Goal: Task Accomplishment & Management: Use online tool/utility

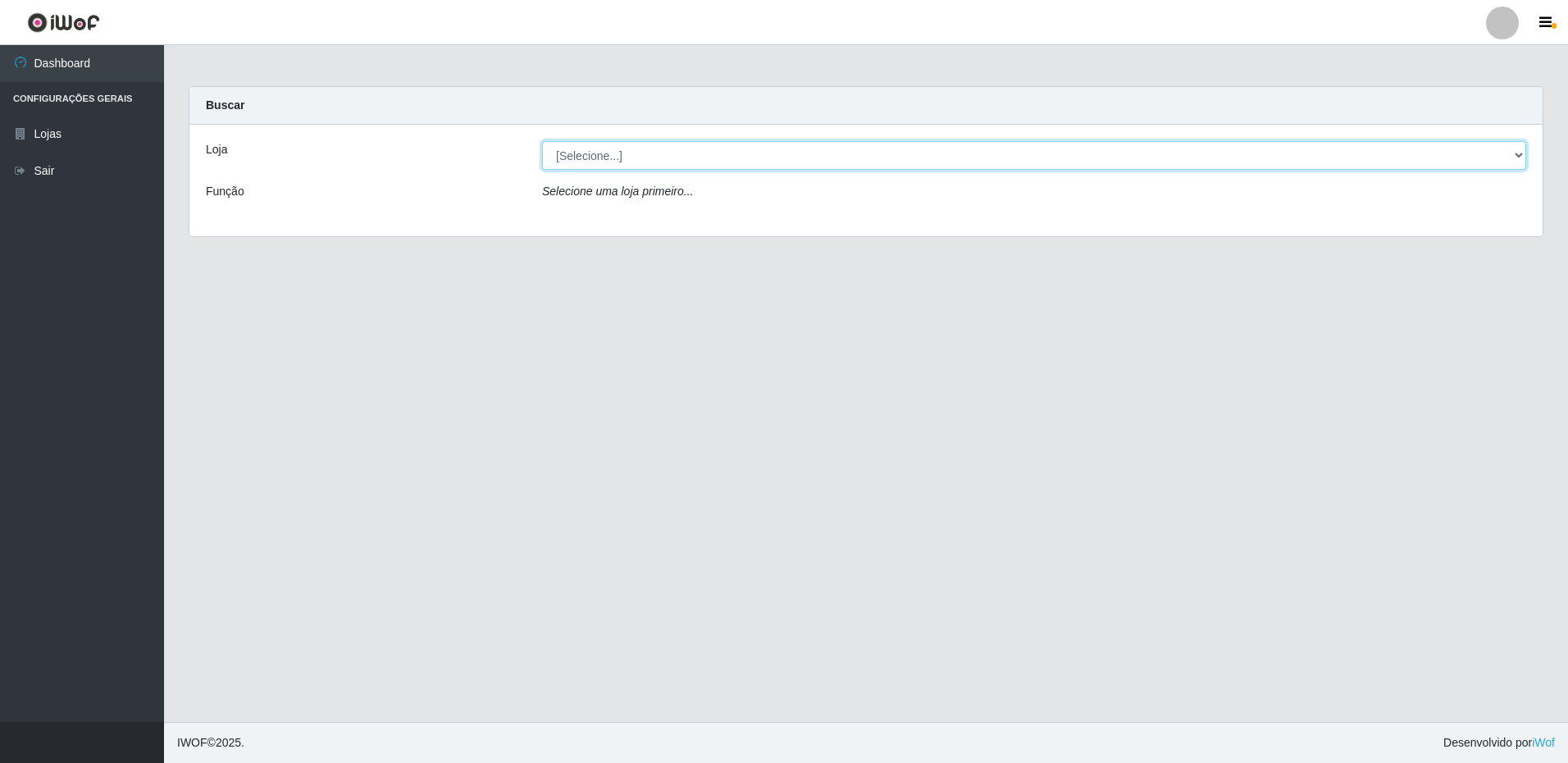
click at [683, 161] on select "[Selecione...] Extrabom - Loja 16 [GEOGRAPHIC_DATA]" at bounding box center [1034, 155] width 984 height 29
select select "450"
click at [542, 141] on select "[Selecione...] Extrabom - Loja 16 [GEOGRAPHIC_DATA]" at bounding box center [1034, 155] width 984 height 29
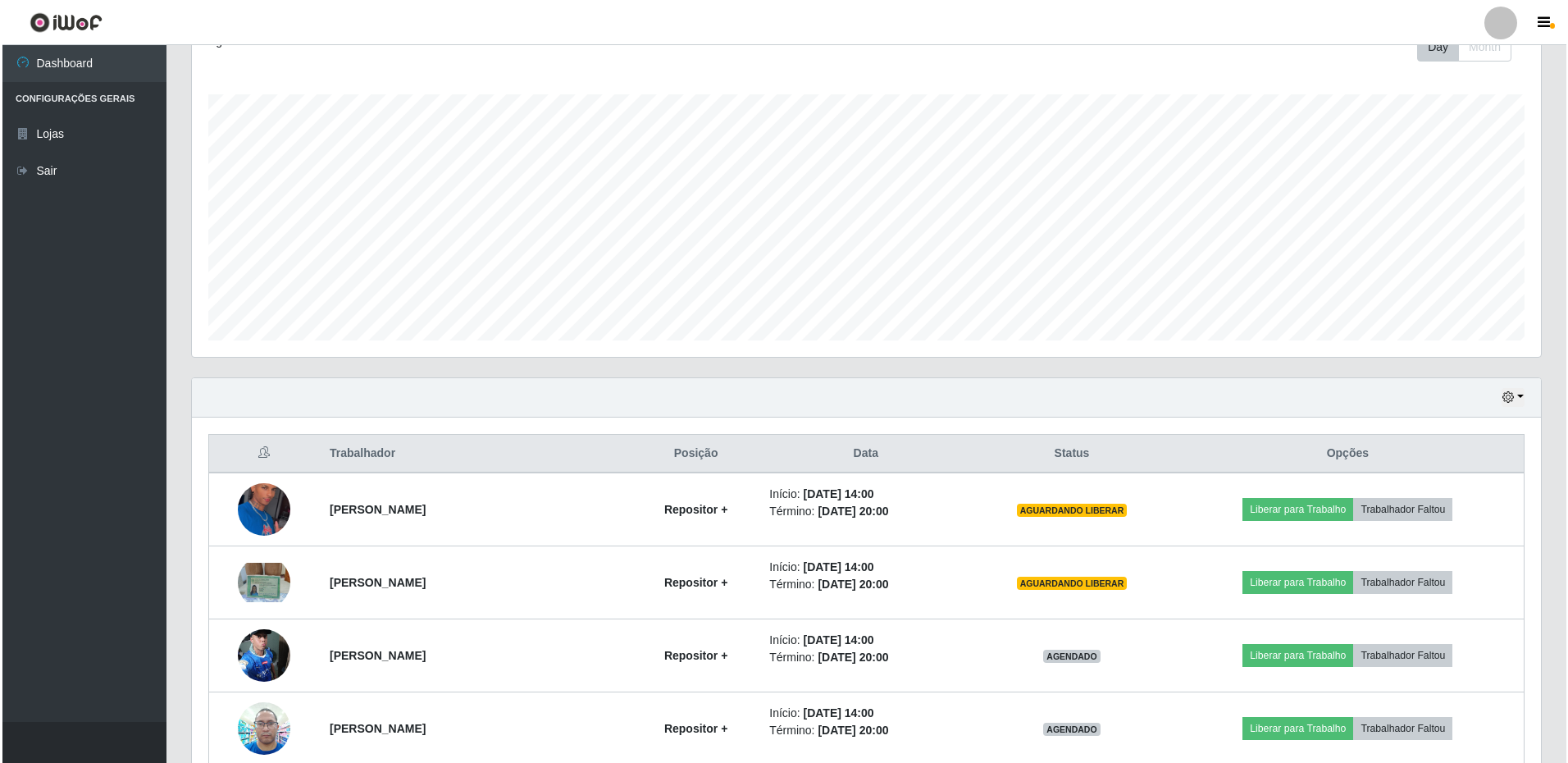
scroll to position [400, 0]
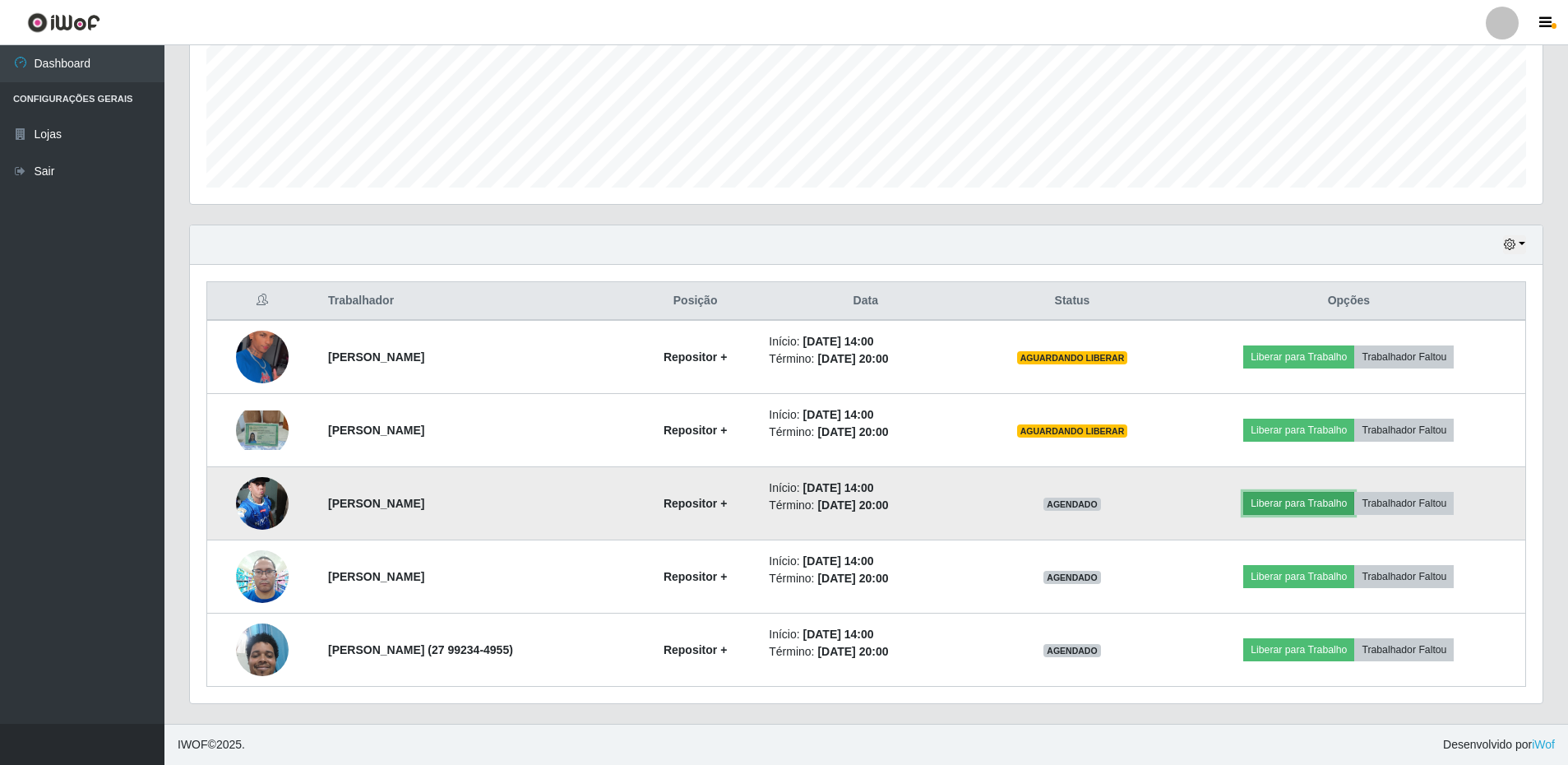
click at [1299, 497] on button "Liberar para Trabalho" at bounding box center [1299, 502] width 111 height 23
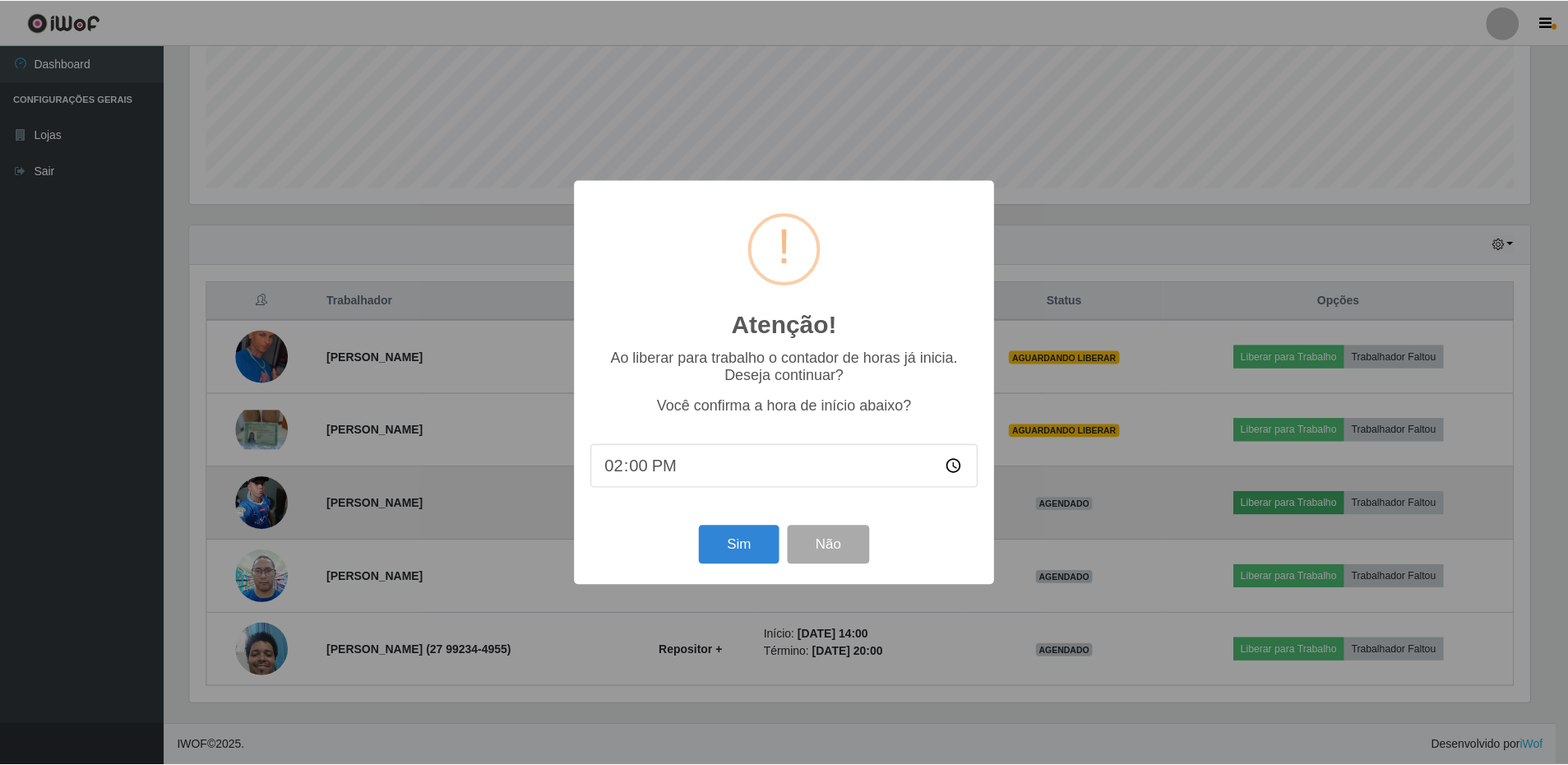
scroll to position [341, 1344]
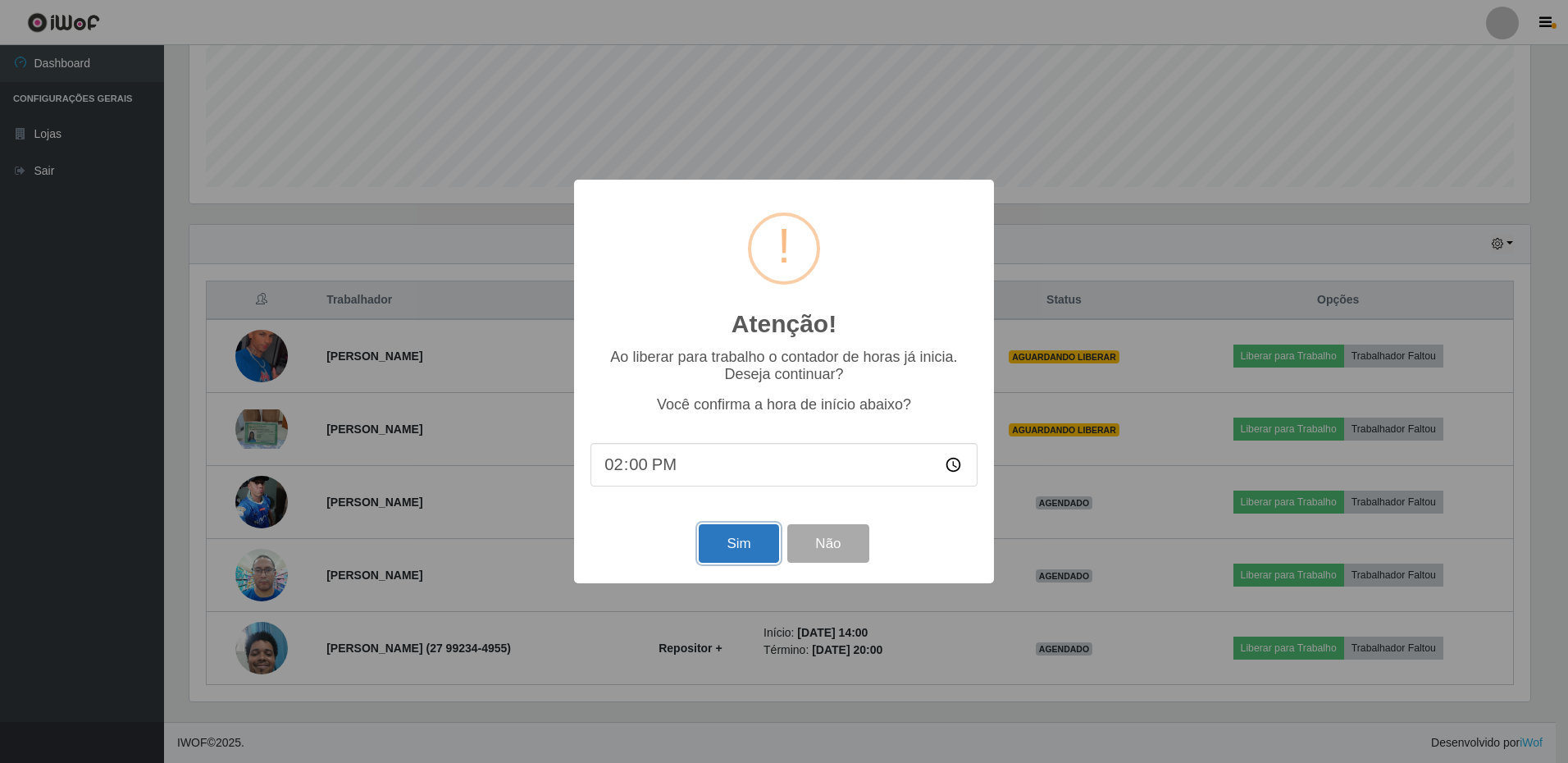
click at [757, 554] on button "Sim" at bounding box center [738, 543] width 79 height 39
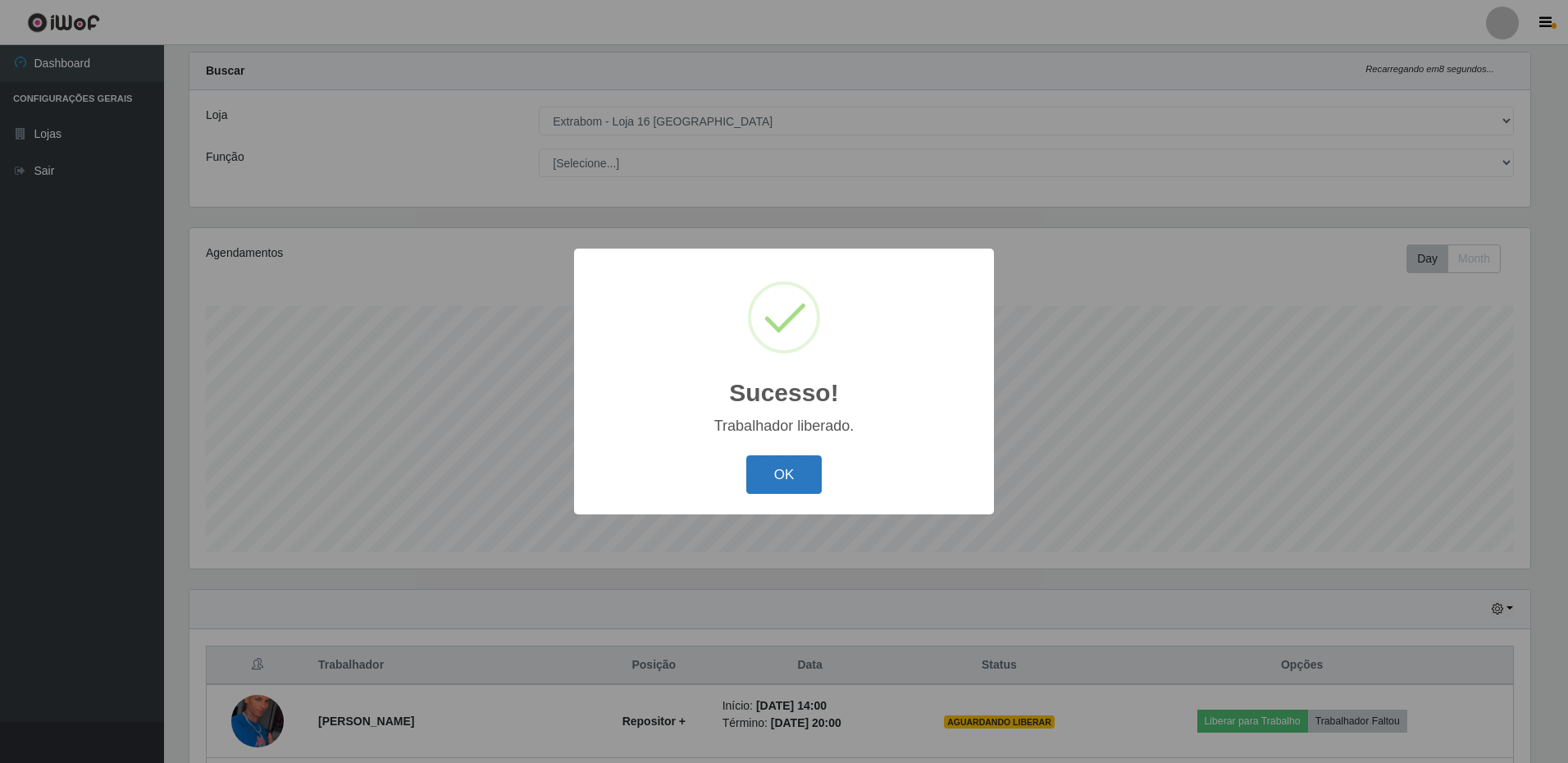
click at [781, 470] on button "OK" at bounding box center [784, 474] width 76 height 39
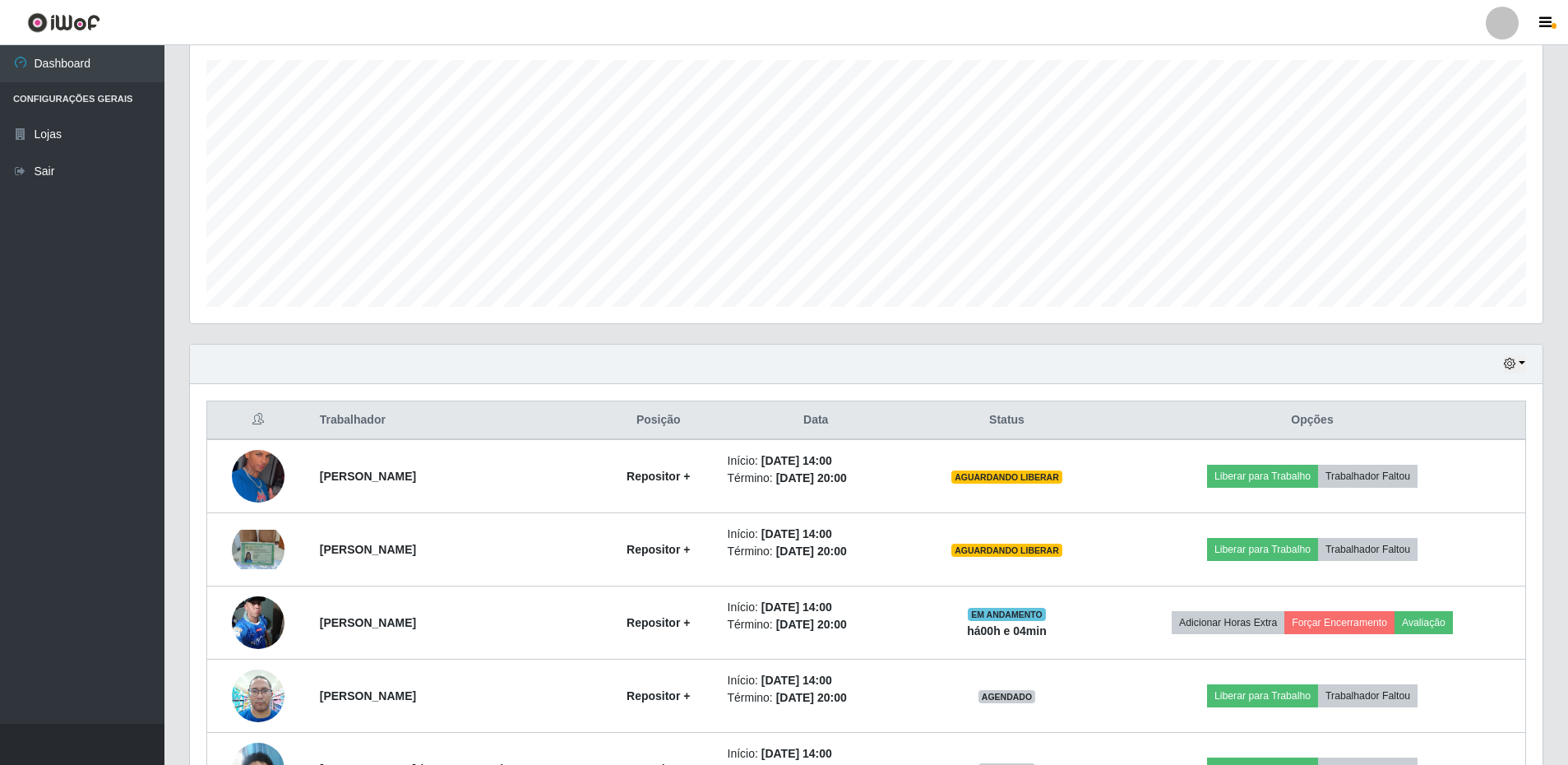
scroll to position [401, 0]
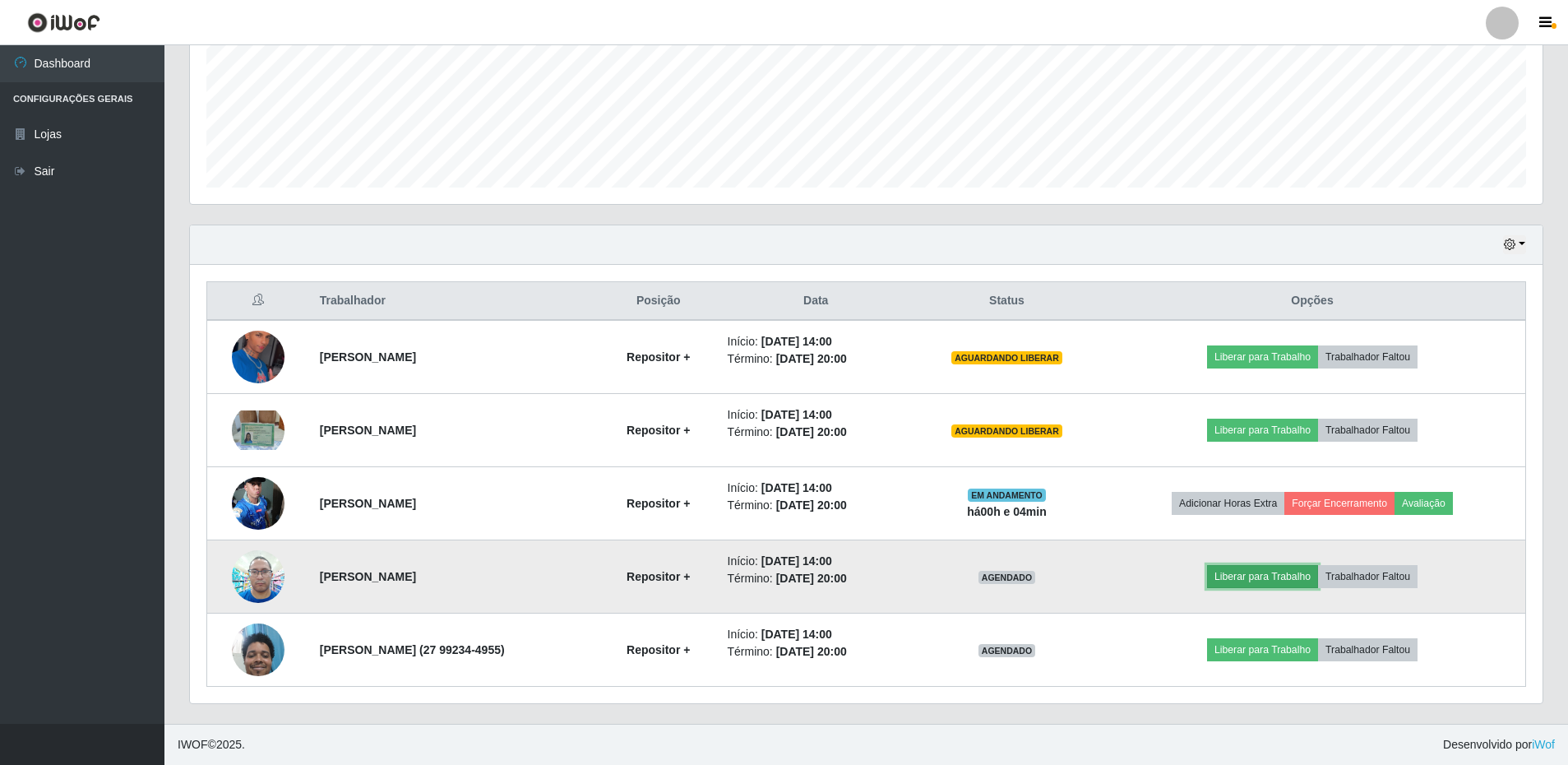
click at [1282, 581] on button "Liberar para Trabalho" at bounding box center [1263, 576] width 111 height 23
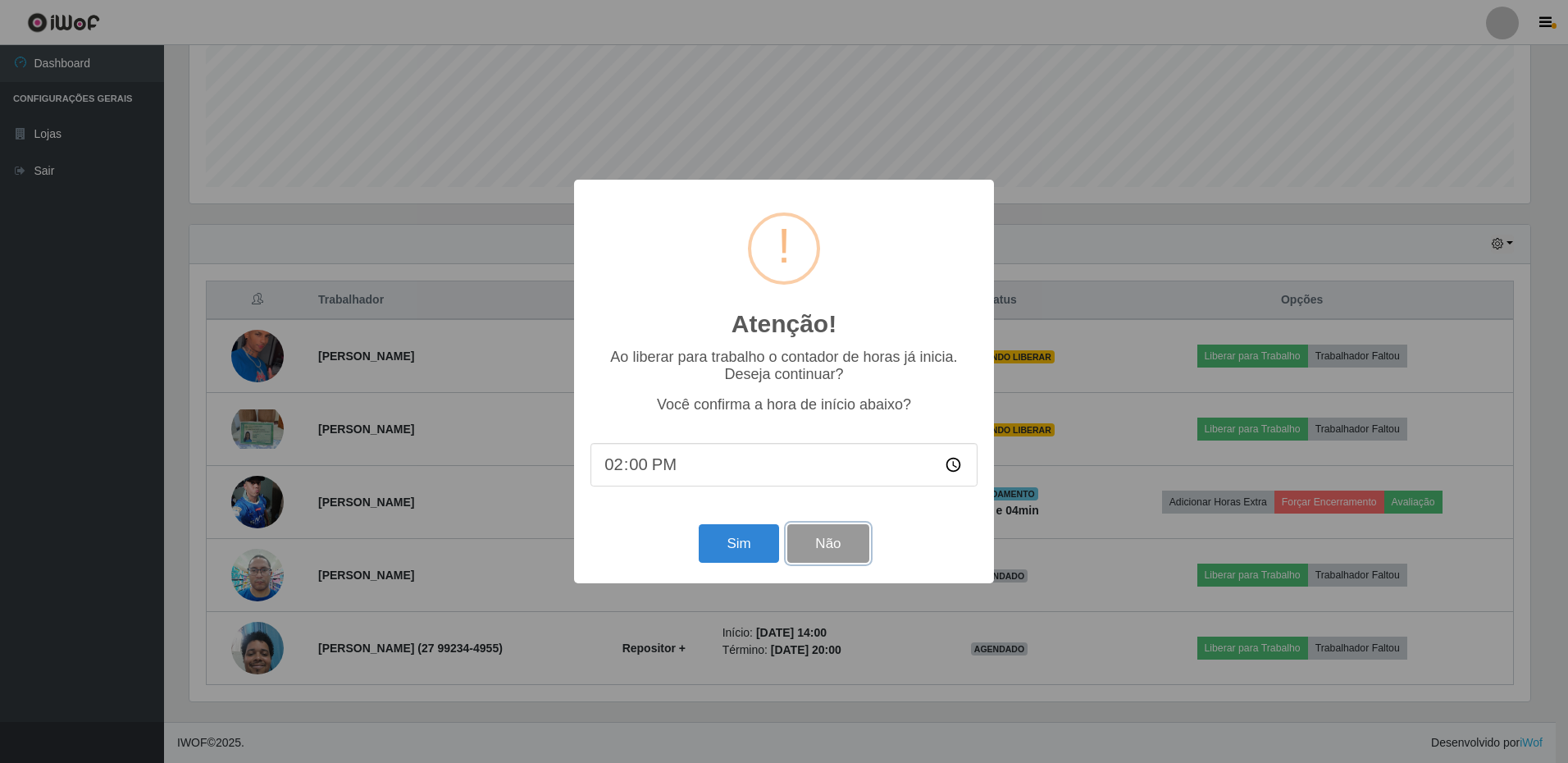
click at [851, 537] on button "Não" at bounding box center [828, 543] width 81 height 39
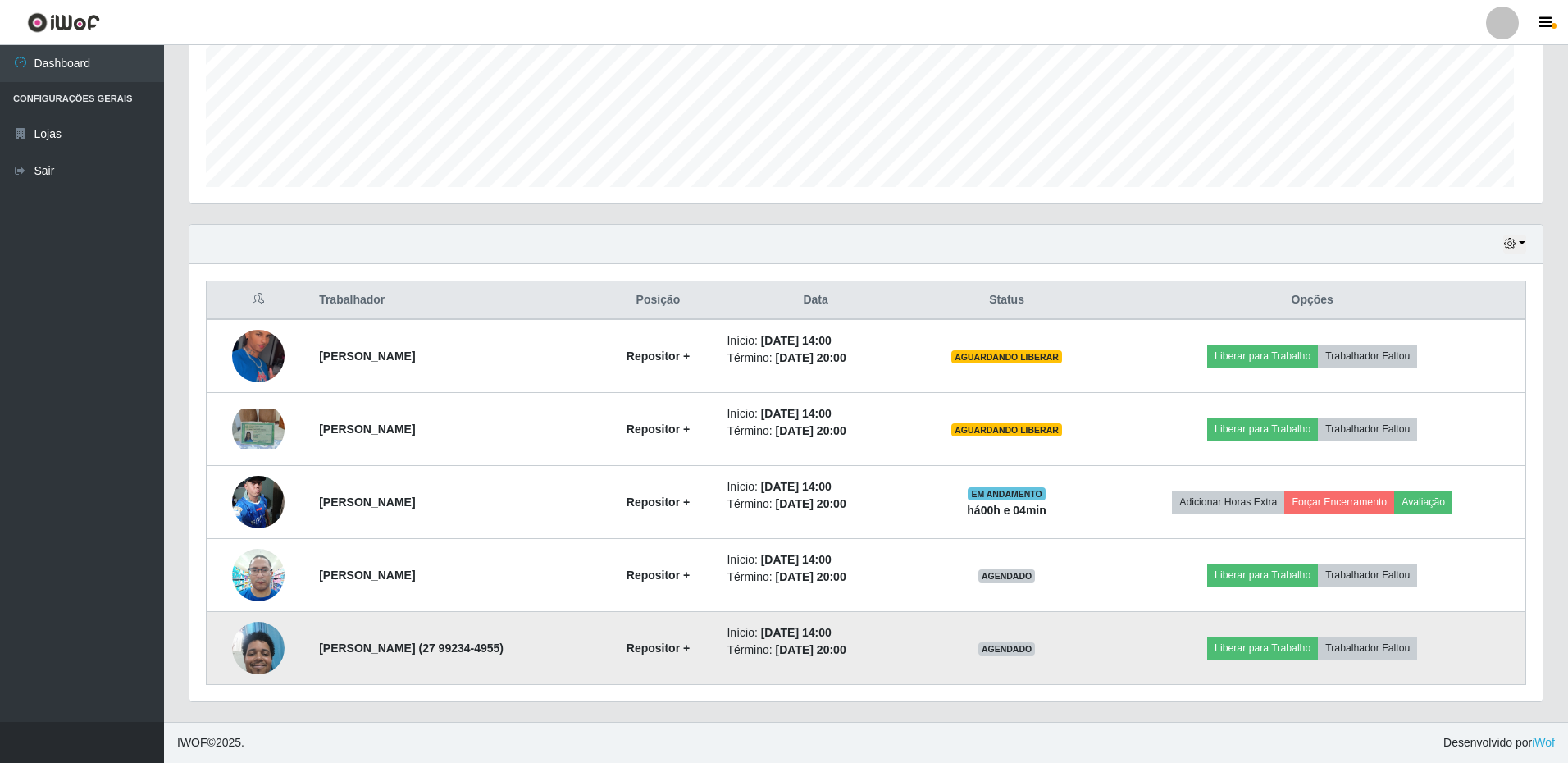
scroll to position [340, 1350]
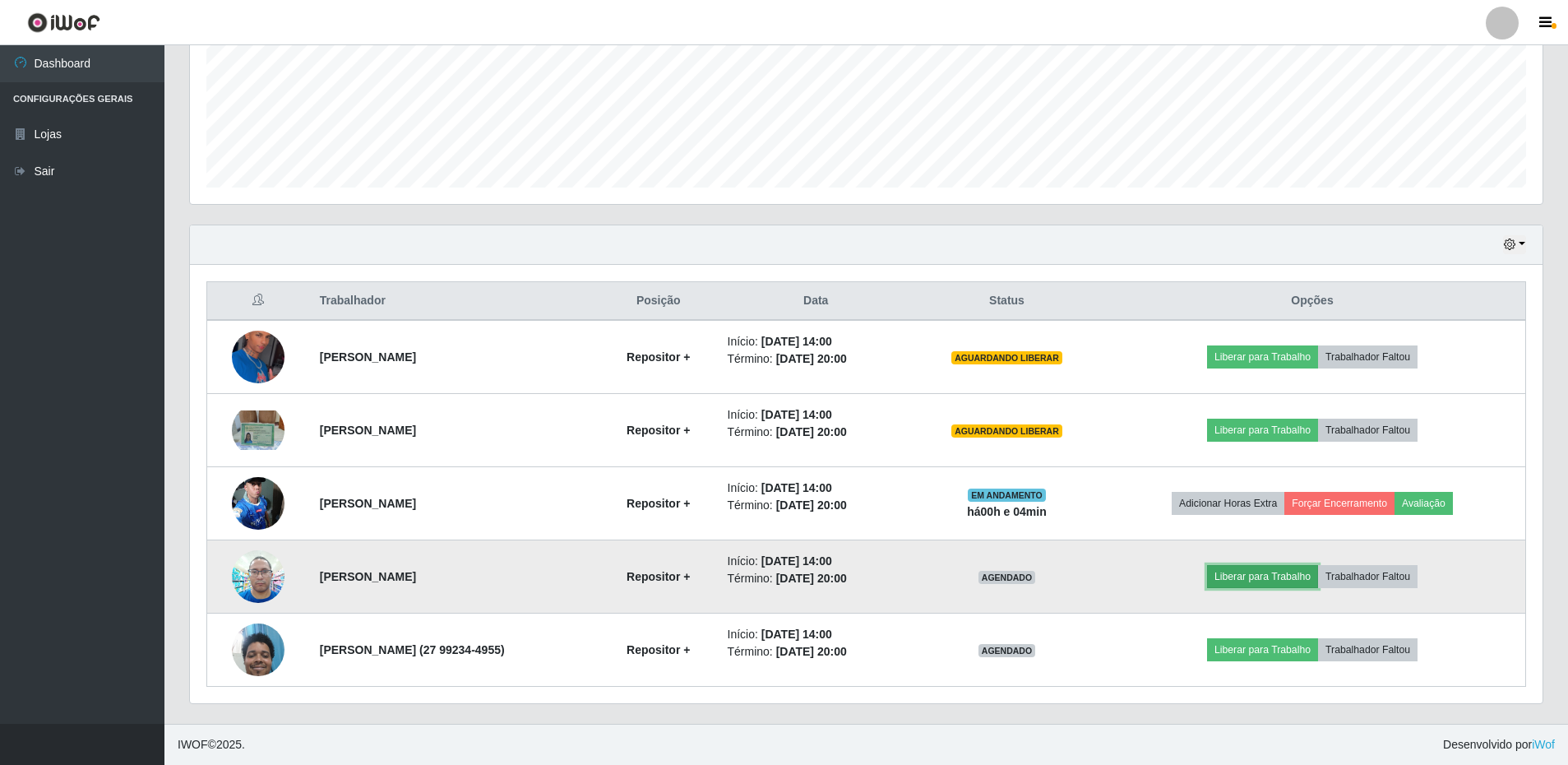
click at [1270, 578] on button "Liberar para Trabalho" at bounding box center [1263, 576] width 111 height 23
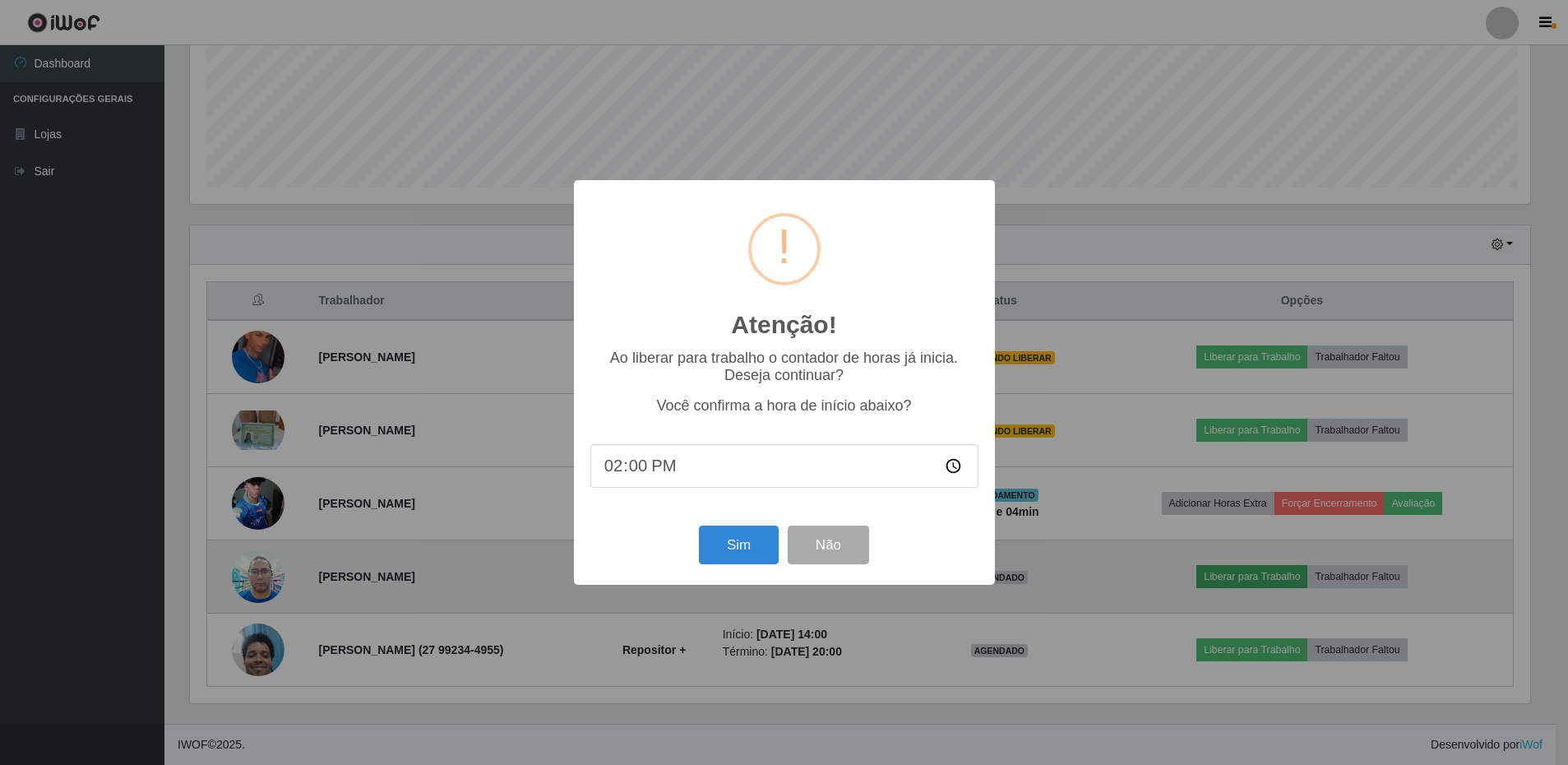
scroll to position [341, 1344]
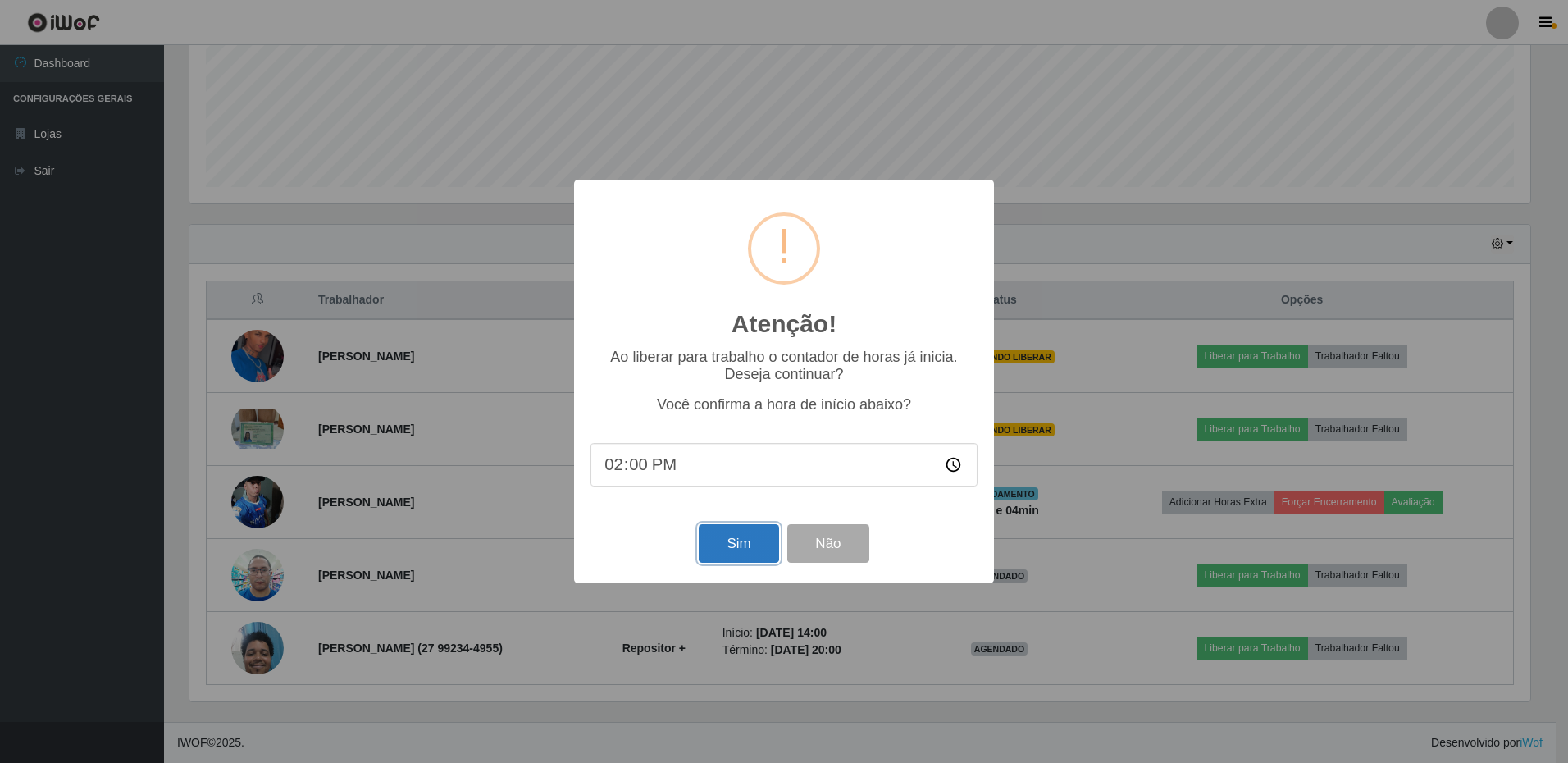
click at [729, 551] on button "Sim" at bounding box center [738, 543] width 79 height 39
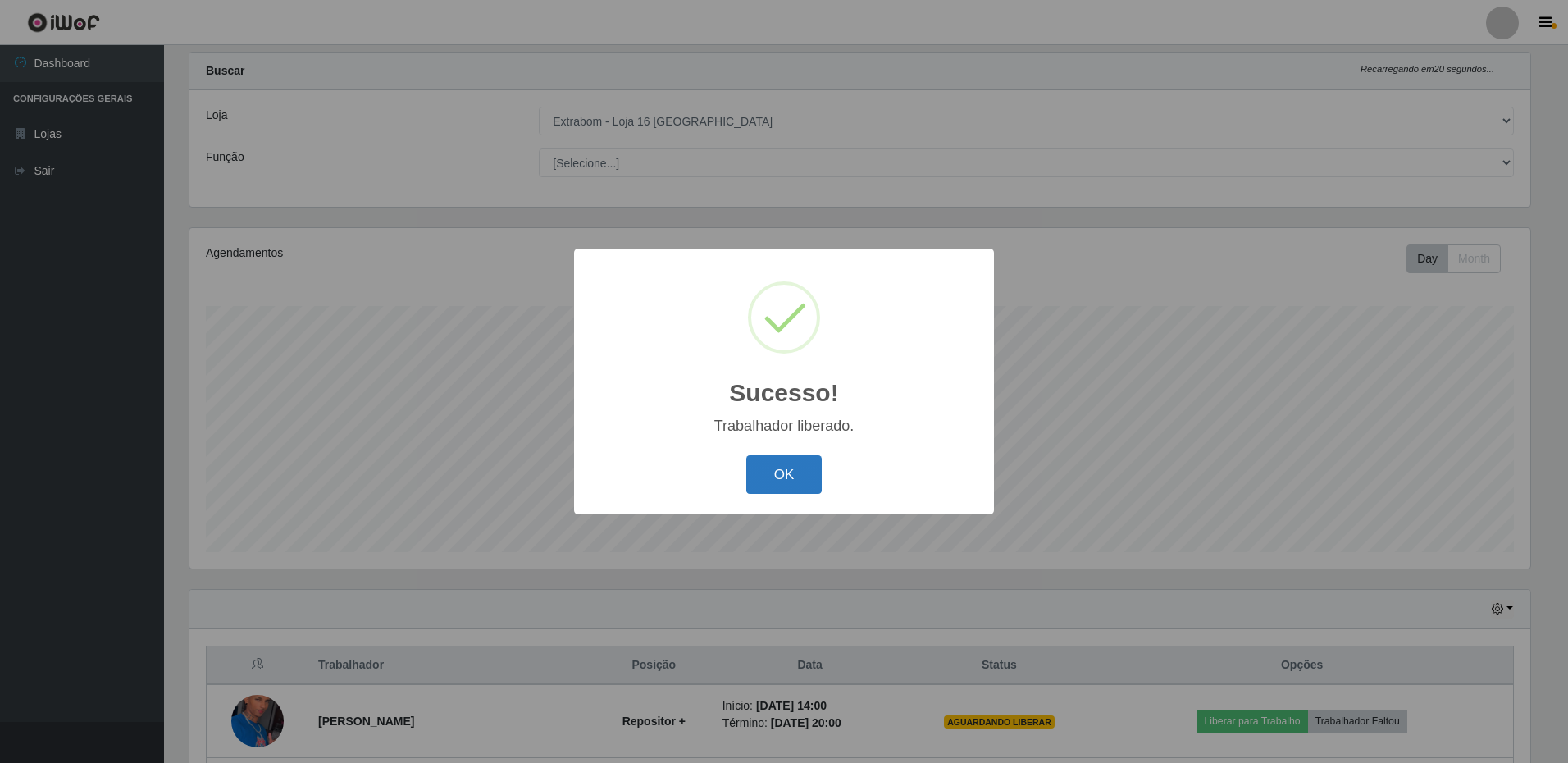
click at [797, 460] on button "OK" at bounding box center [784, 474] width 76 height 39
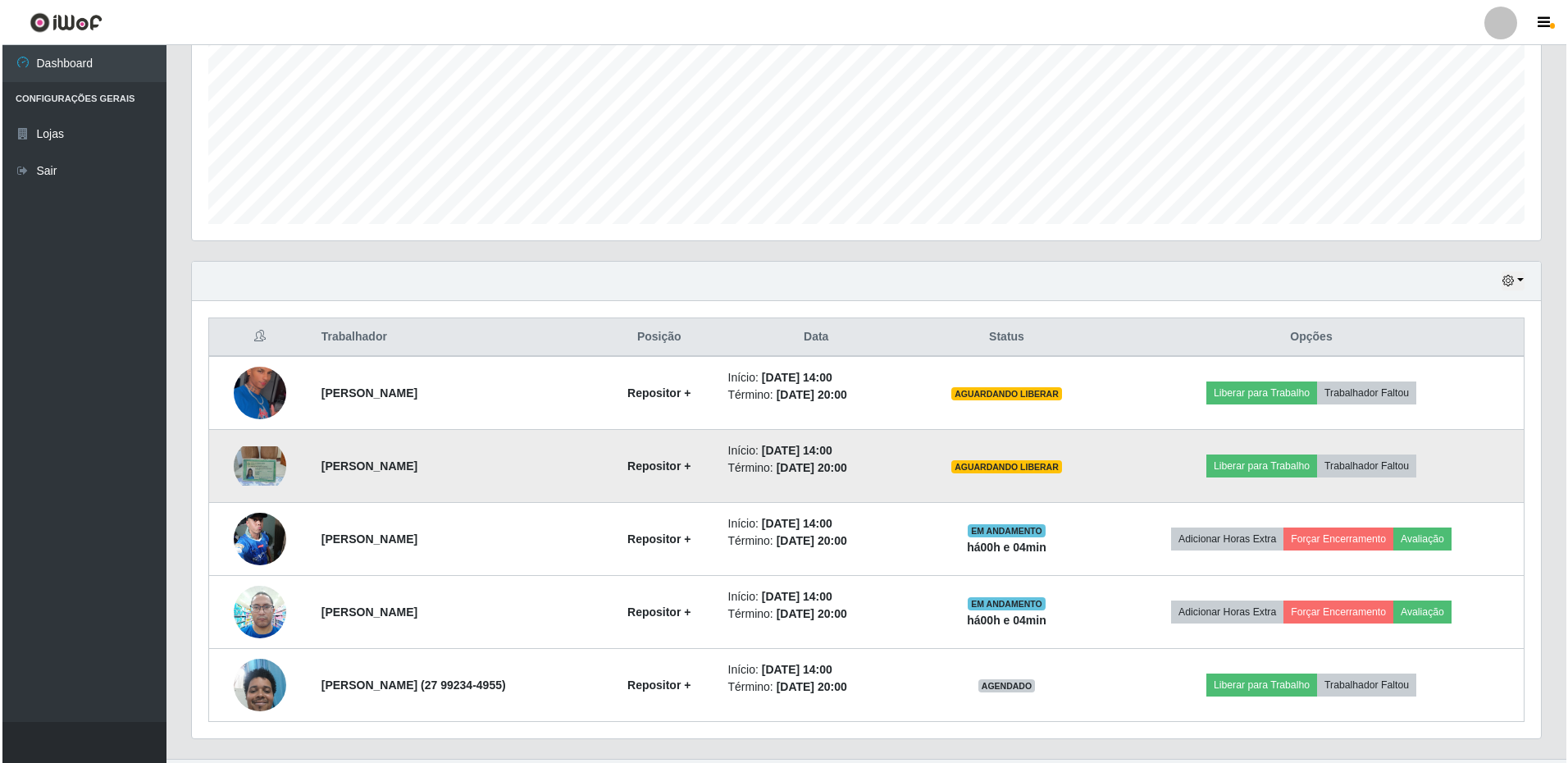
scroll to position [400, 0]
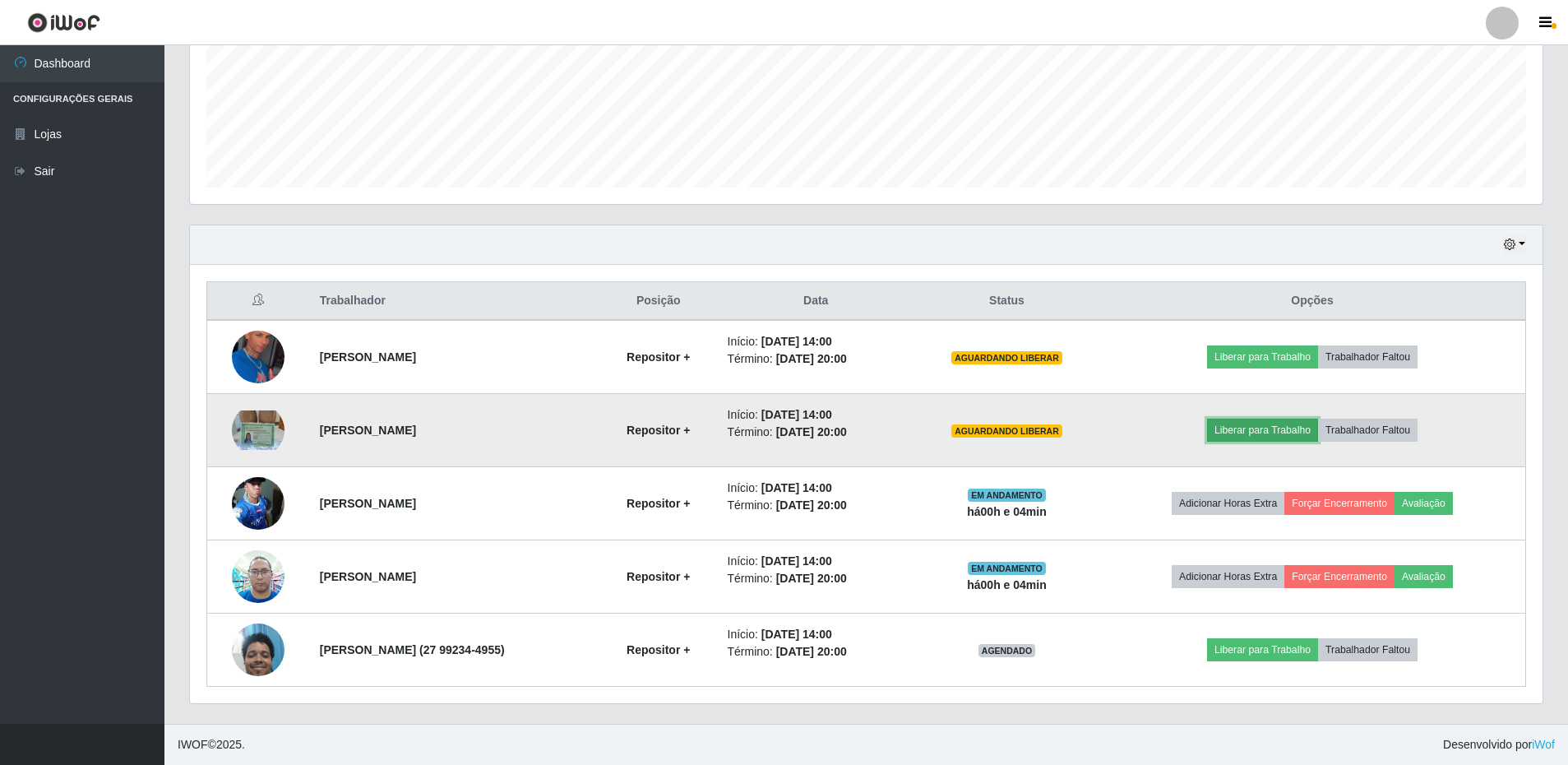
click at [1268, 432] on button "Liberar para Trabalho" at bounding box center [1263, 430] width 111 height 23
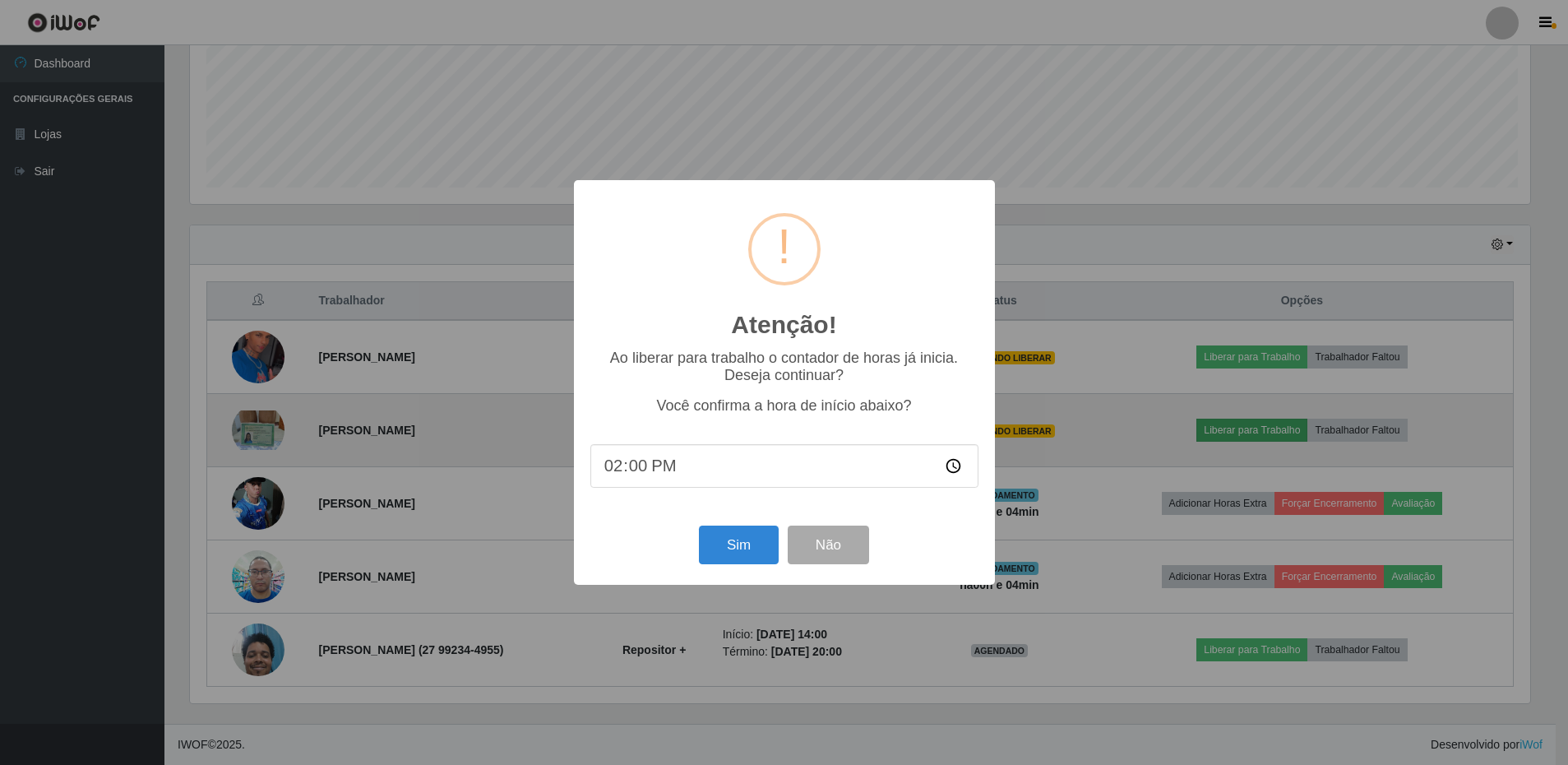
scroll to position [341, 1344]
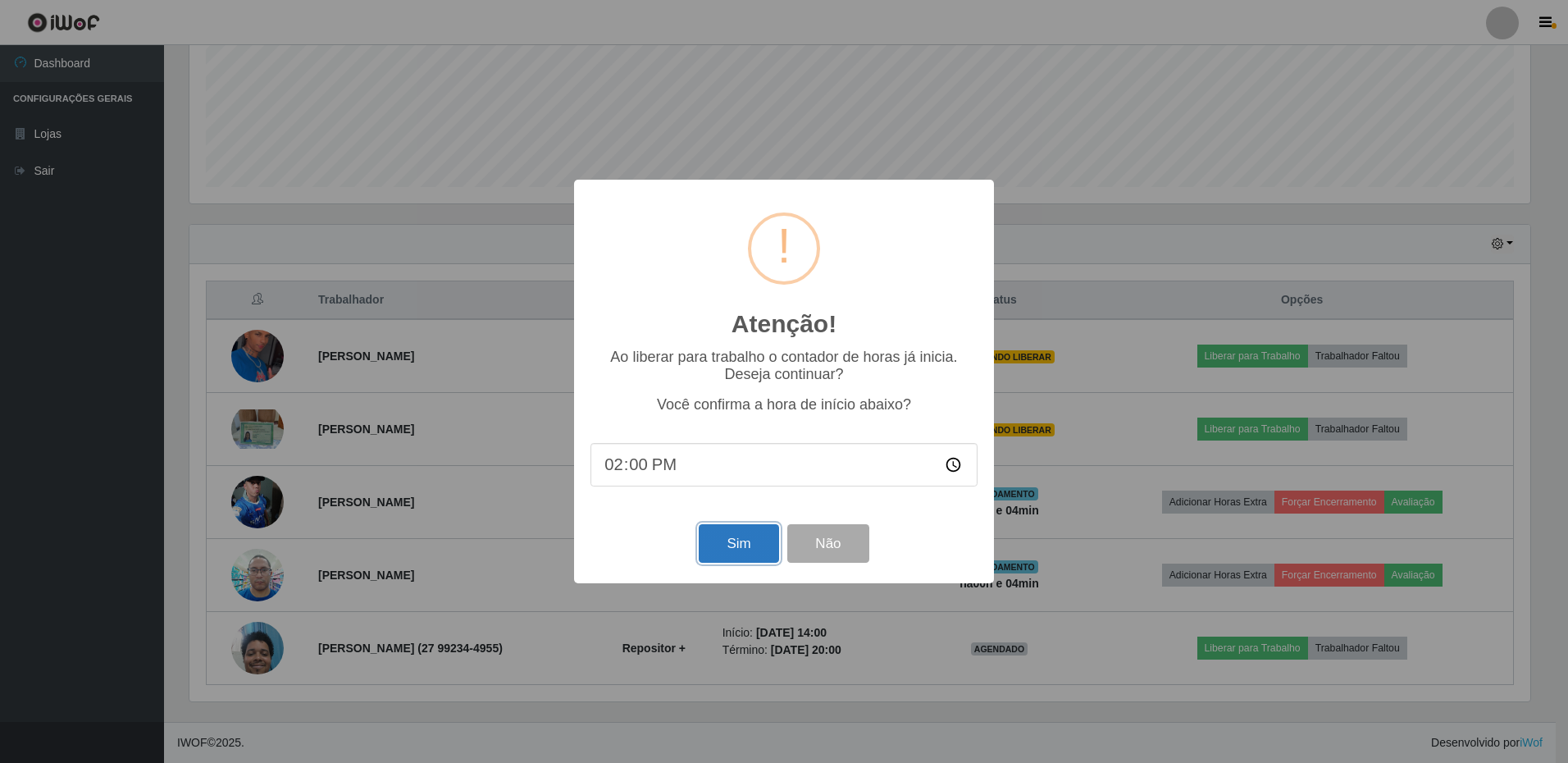
click at [737, 542] on button "Sim" at bounding box center [738, 543] width 79 height 39
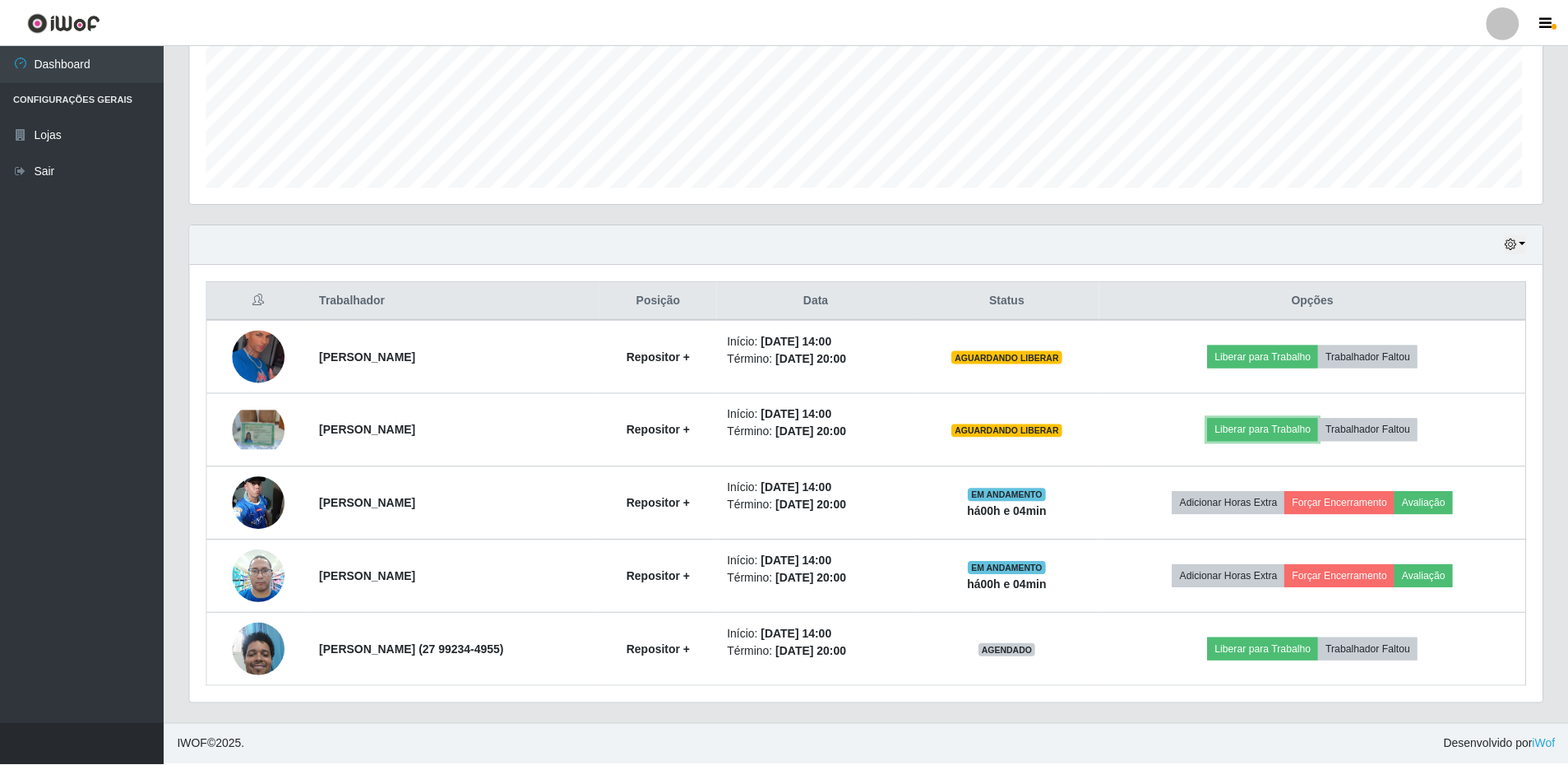
scroll to position [0, 0]
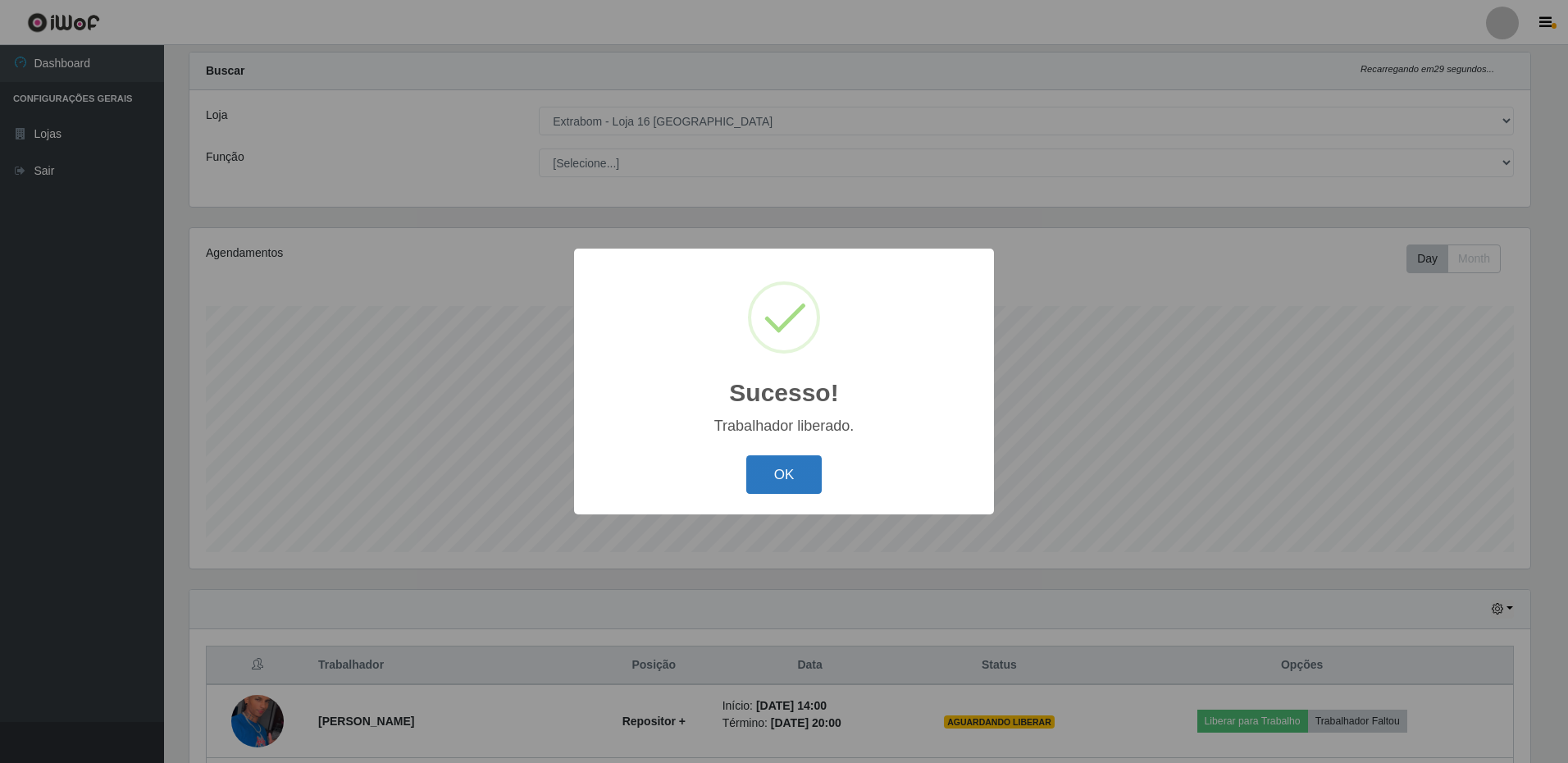
click at [784, 479] on button "OK" at bounding box center [784, 474] width 76 height 39
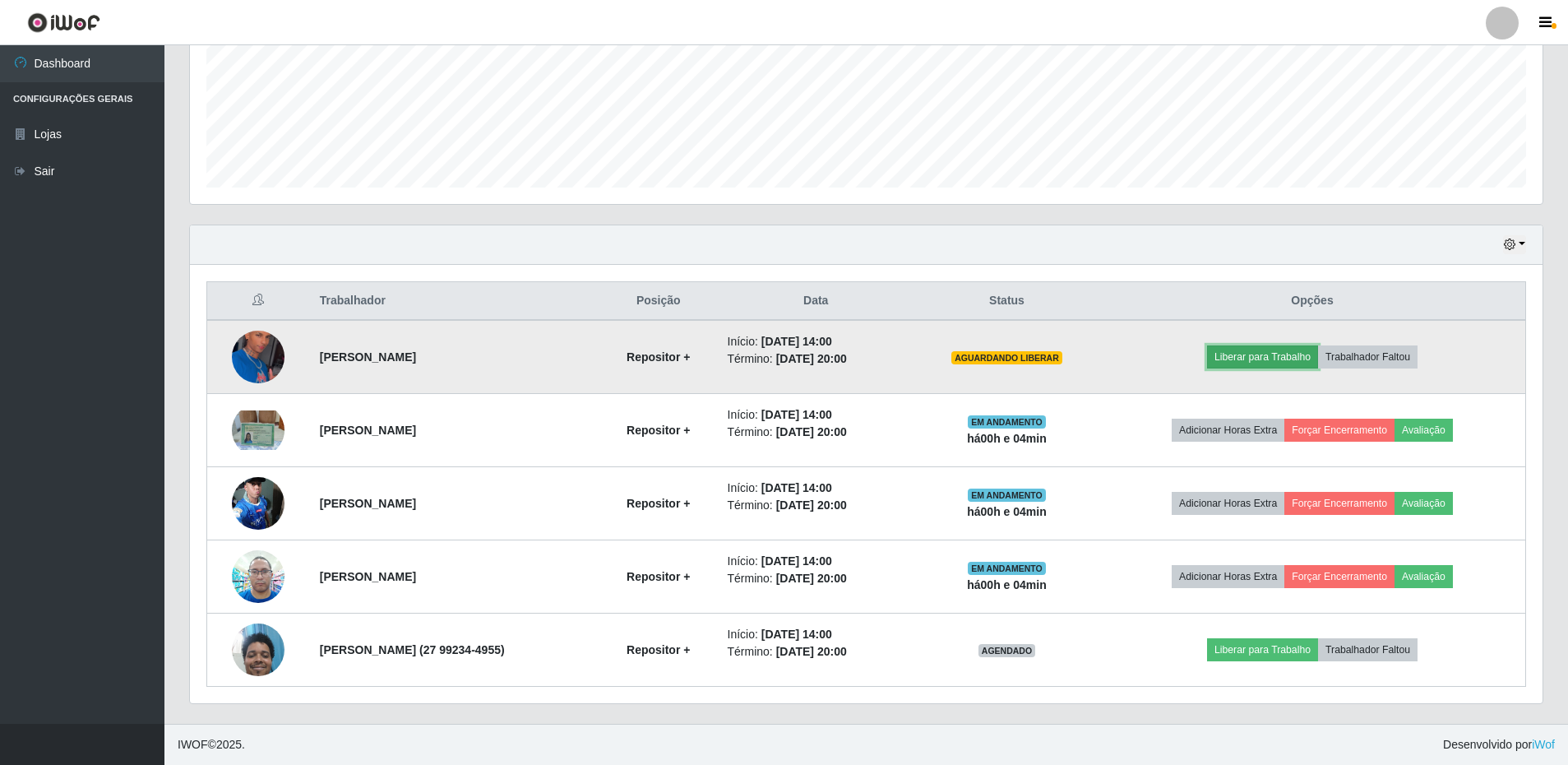
click at [1259, 358] on button "Liberar para Trabalho" at bounding box center [1263, 356] width 111 height 23
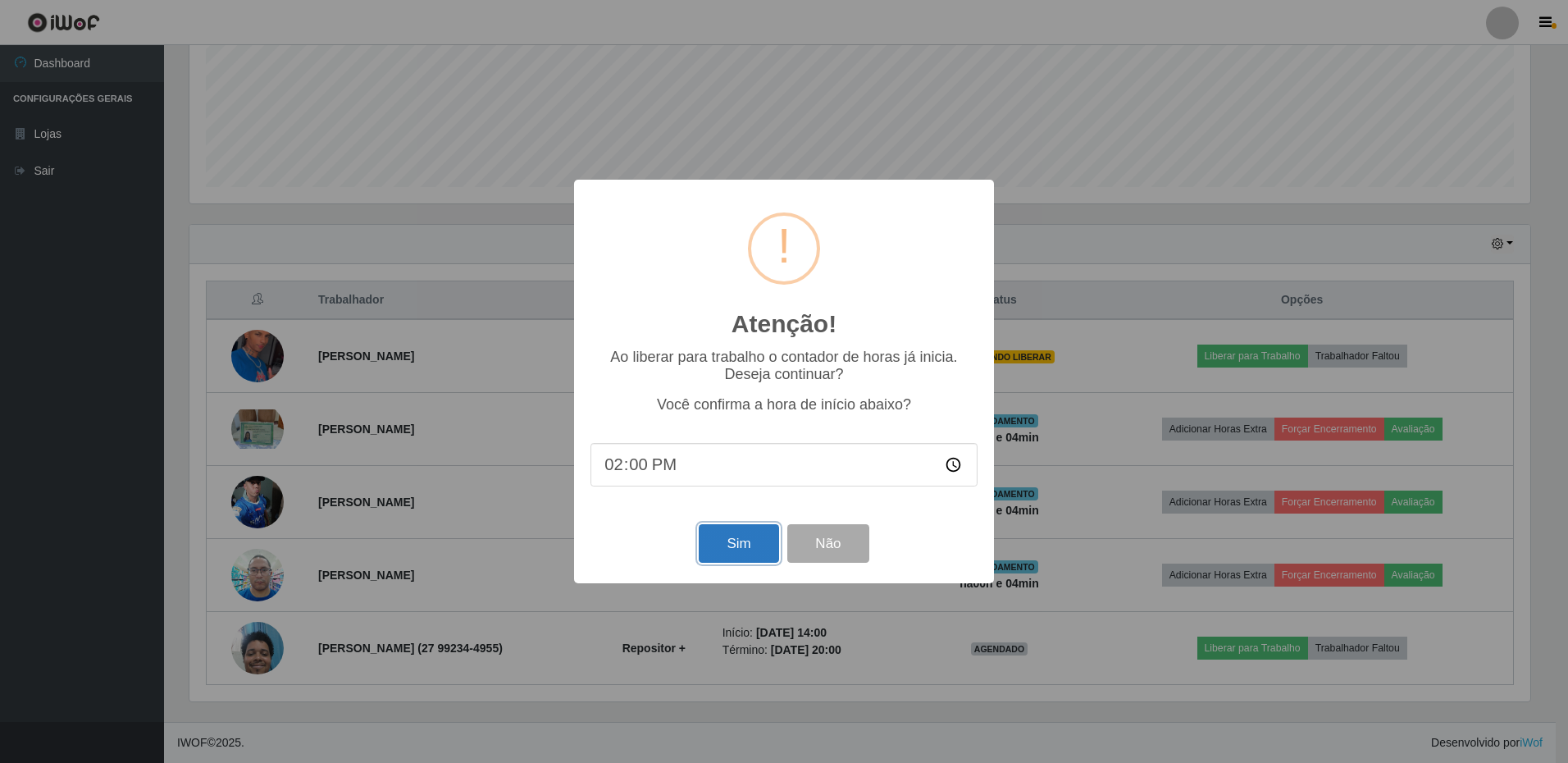
click at [746, 551] on button "Sim" at bounding box center [738, 543] width 79 height 39
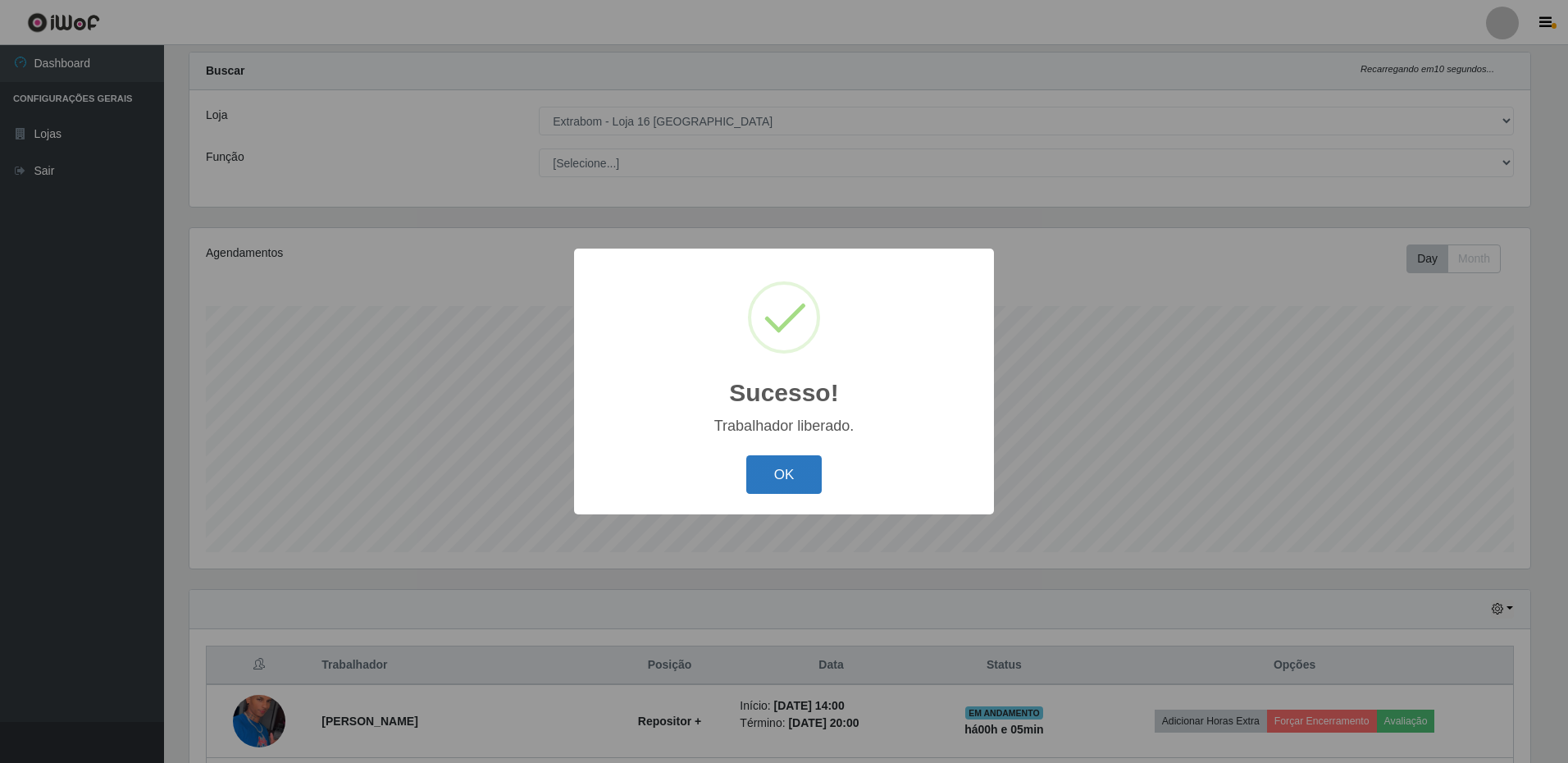
click at [802, 476] on button "OK" at bounding box center [784, 474] width 76 height 39
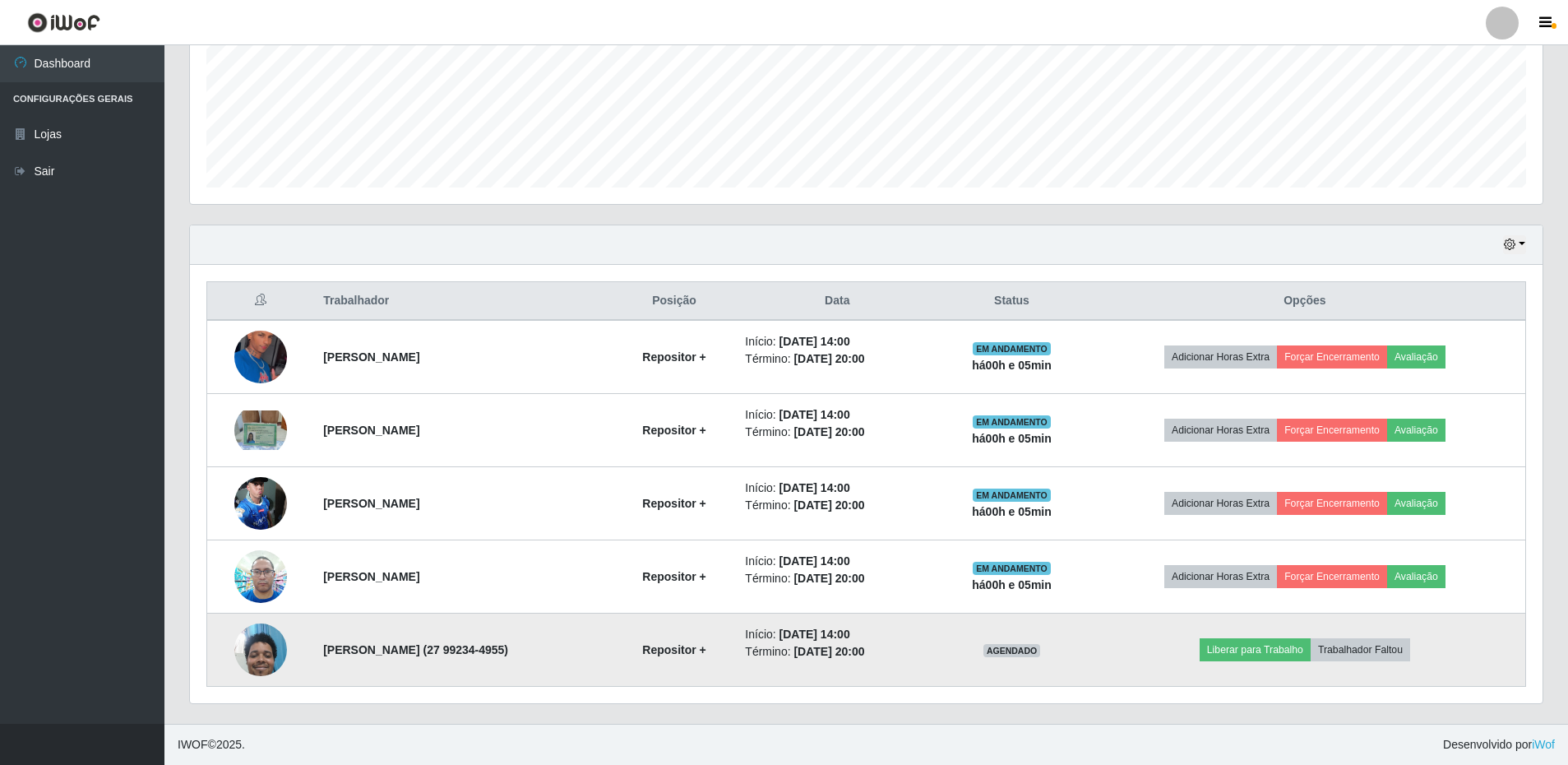
click at [248, 652] on img at bounding box center [261, 649] width 53 height 70
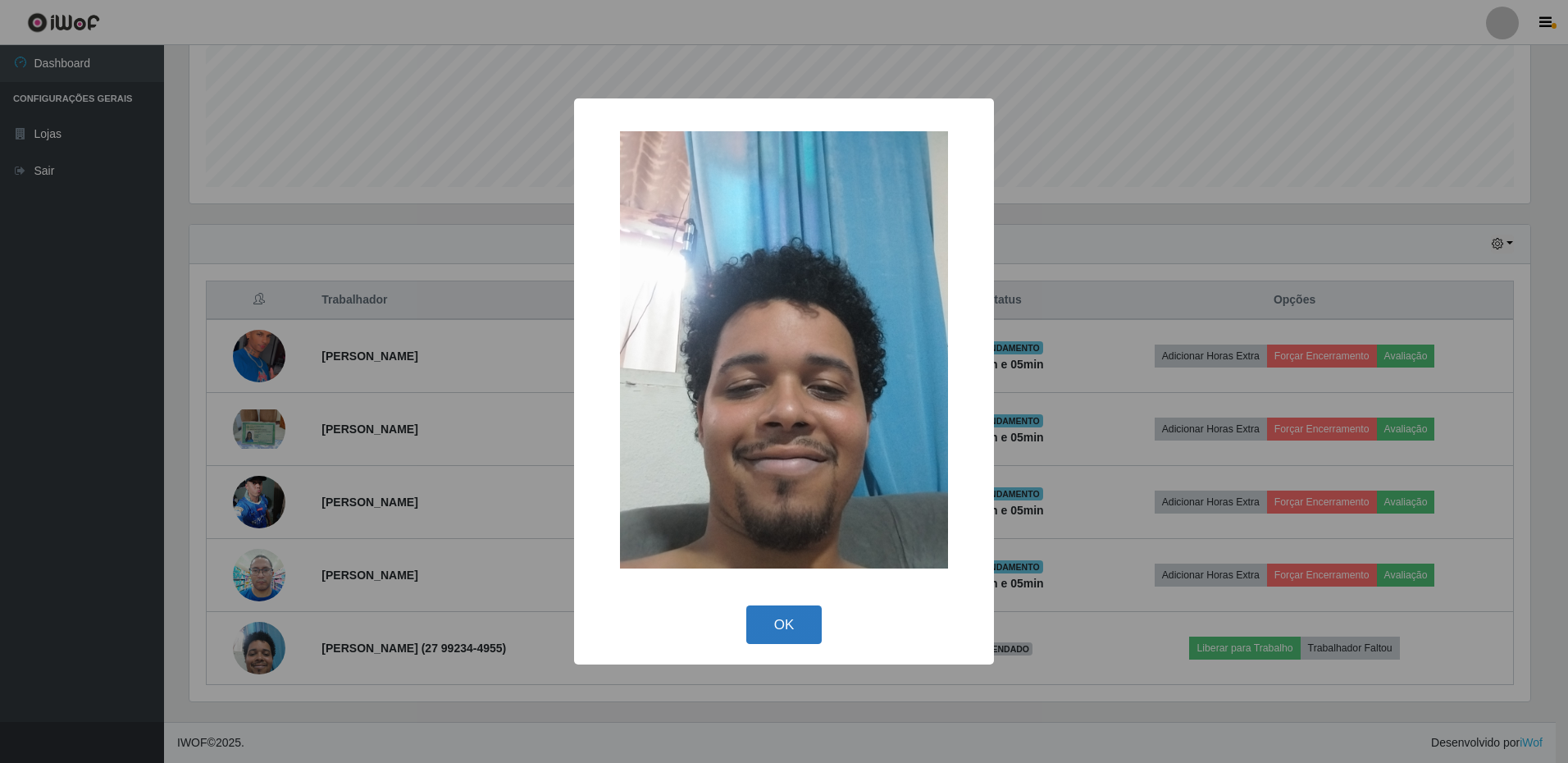
click at [775, 642] on button "OK" at bounding box center [784, 624] width 76 height 39
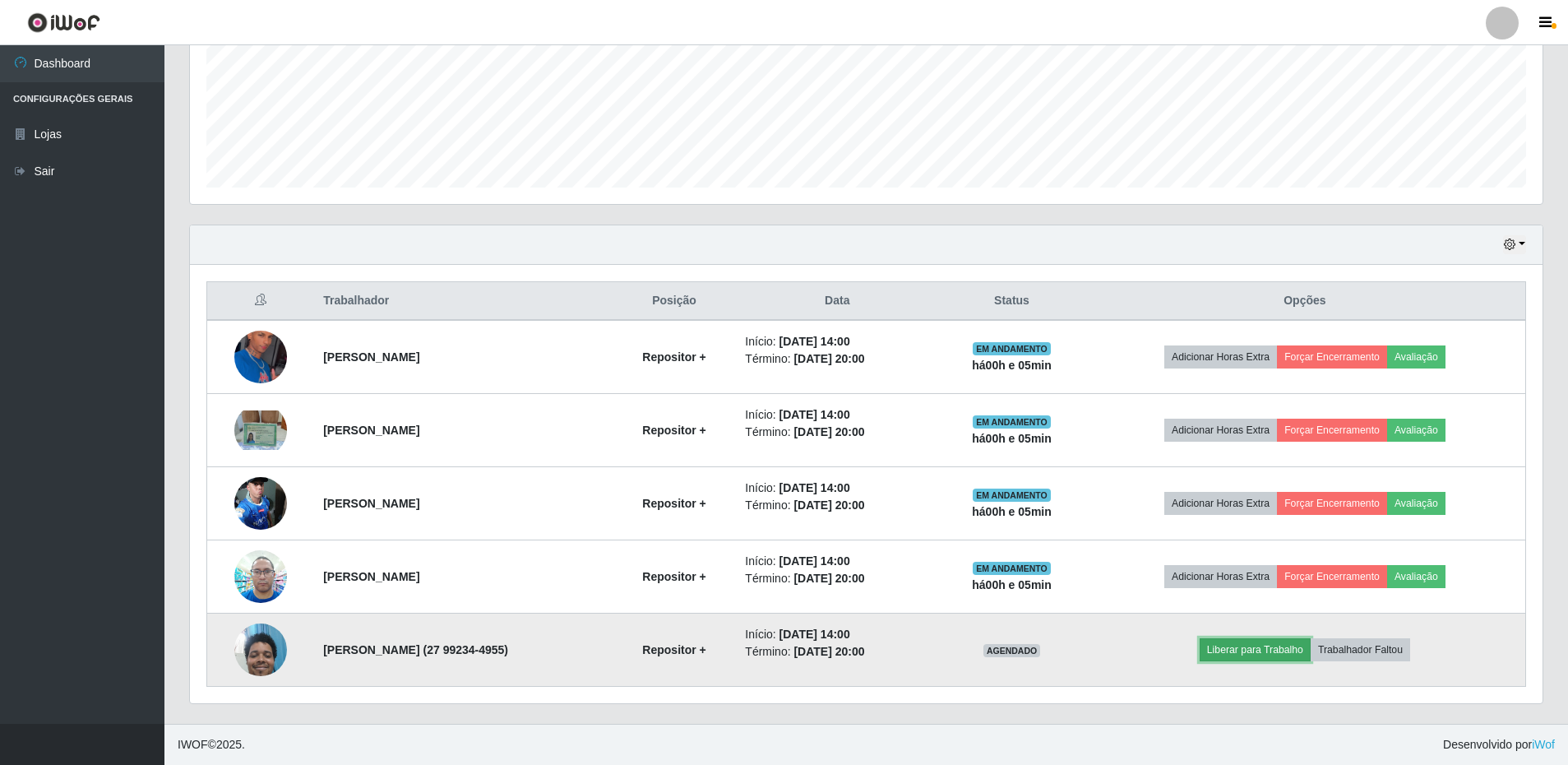
click at [1273, 642] on button "Liberar para Trabalho" at bounding box center [1256, 649] width 111 height 23
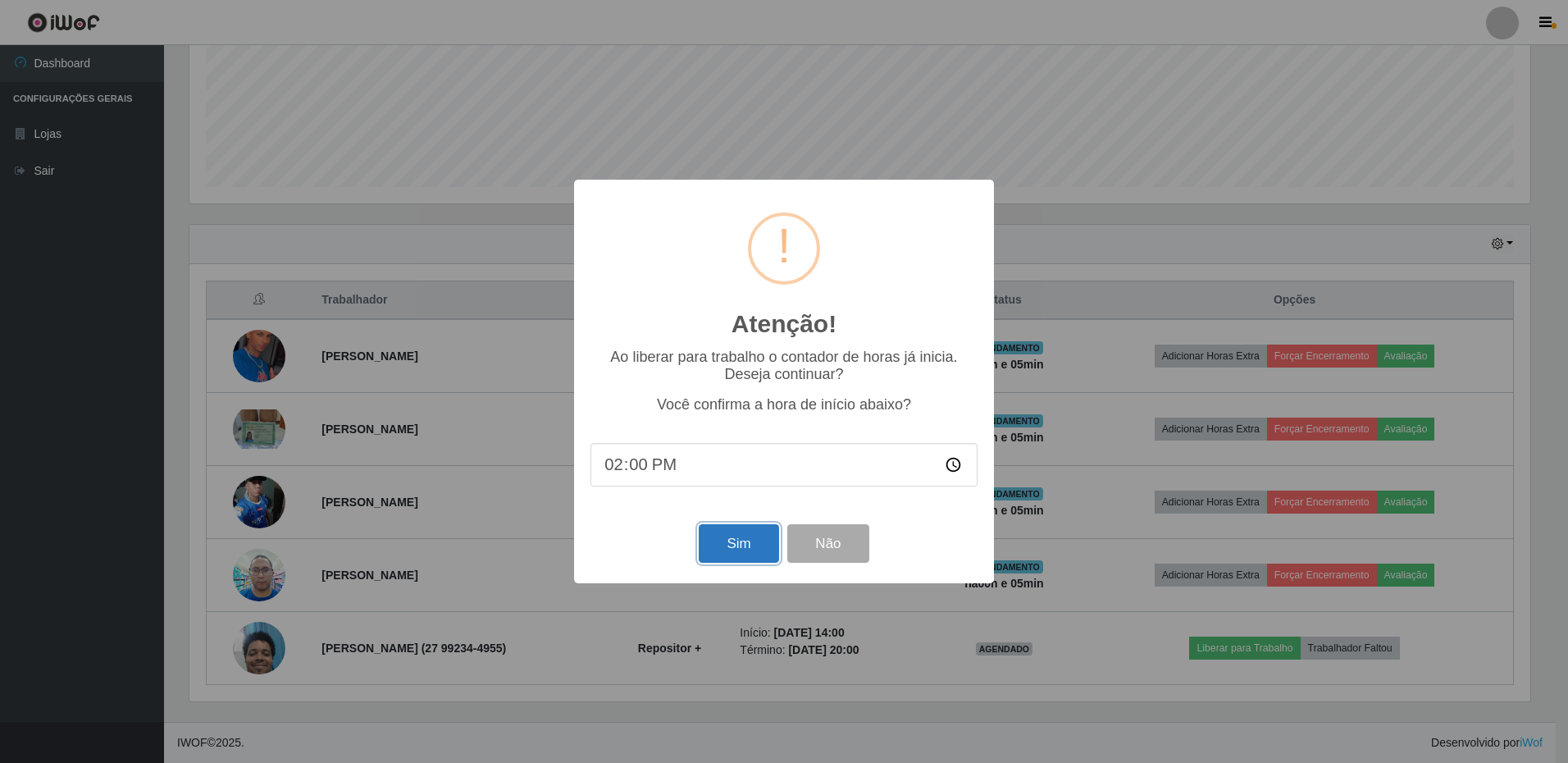
click at [719, 537] on button "Sim" at bounding box center [738, 543] width 79 height 39
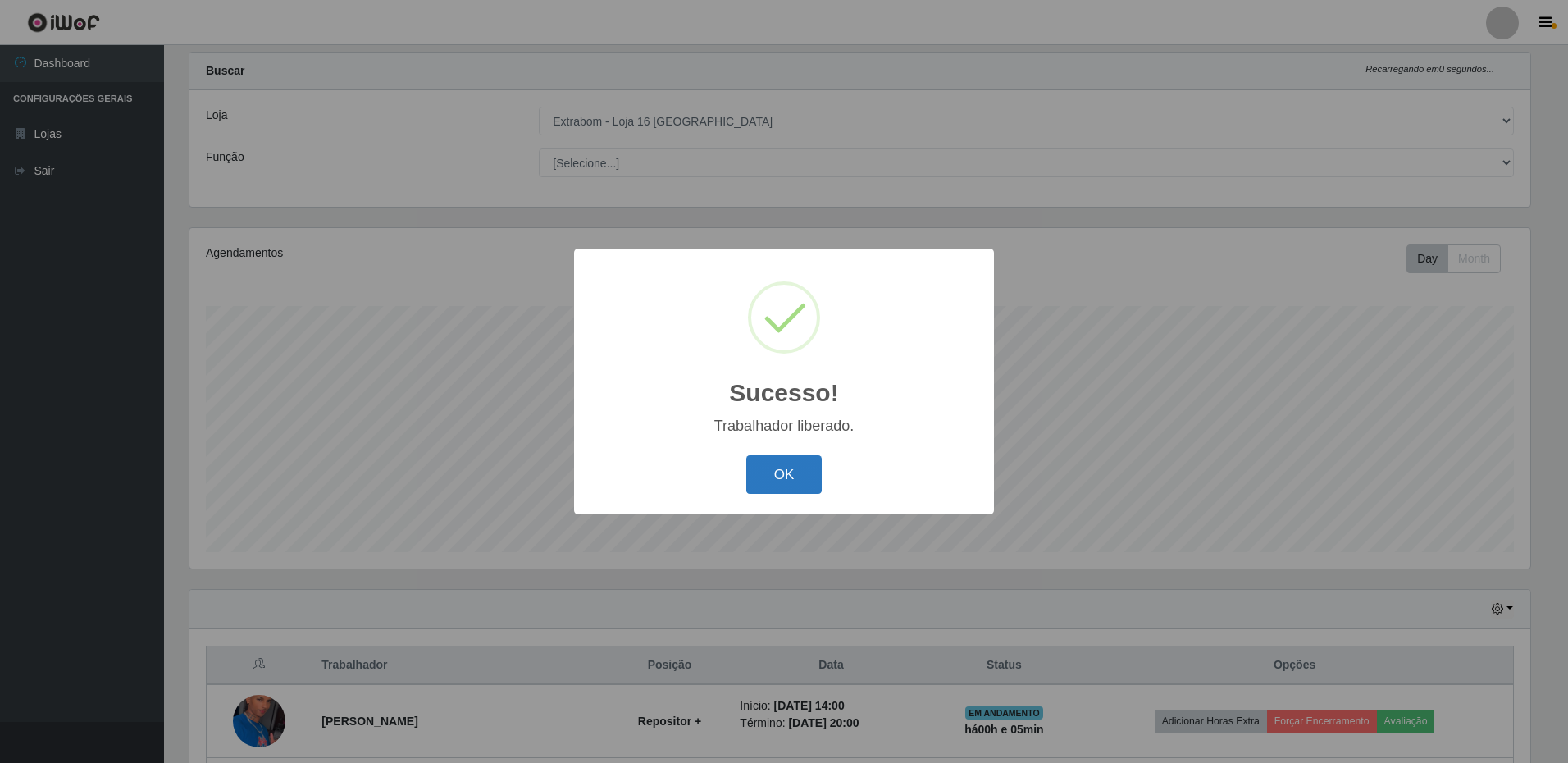
click at [792, 477] on button "OK" at bounding box center [784, 474] width 76 height 39
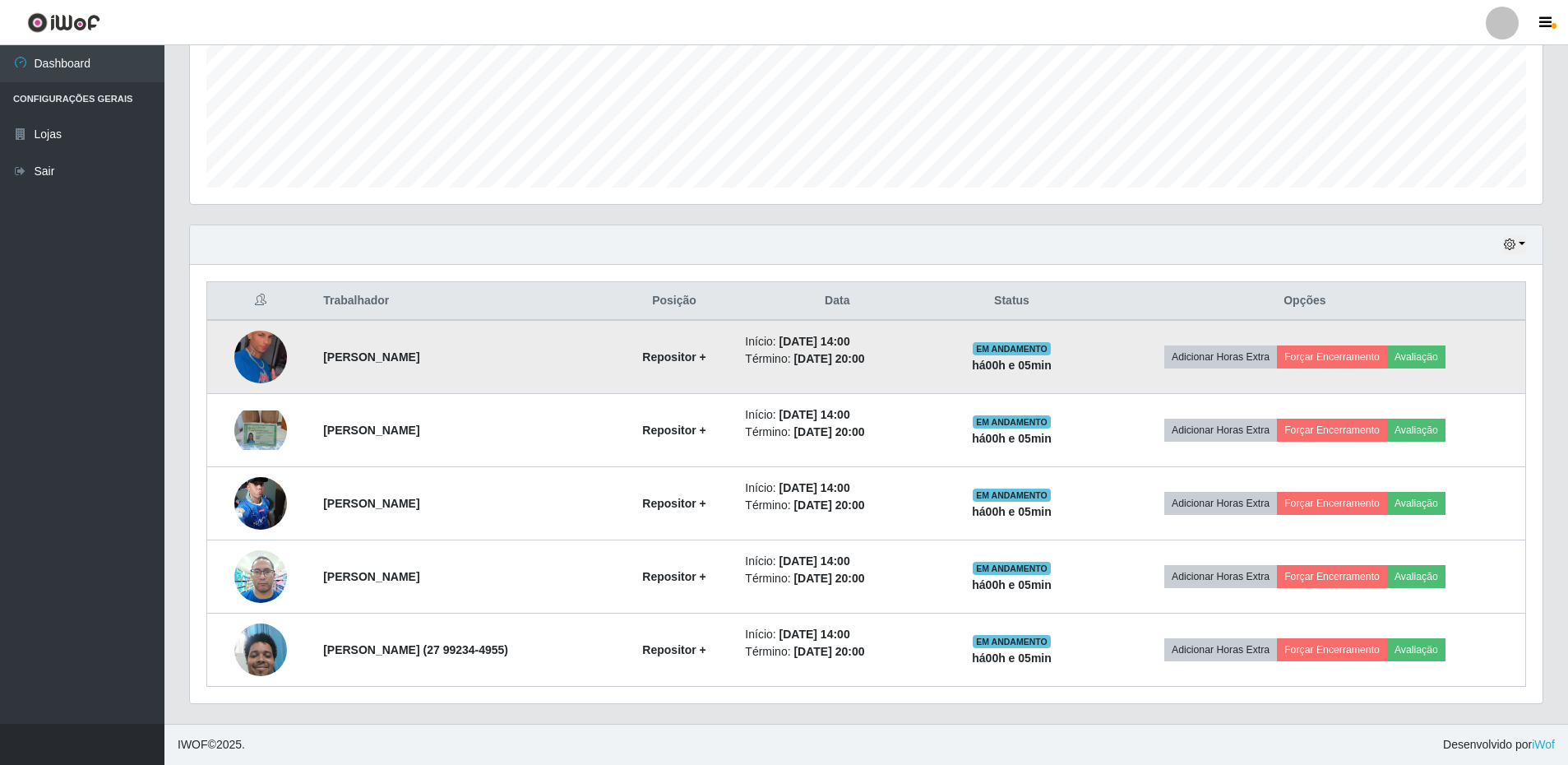
click at [576, 325] on td "[PERSON_NAME]" at bounding box center [464, 357] width 300 height 74
